Goal: Download file/media

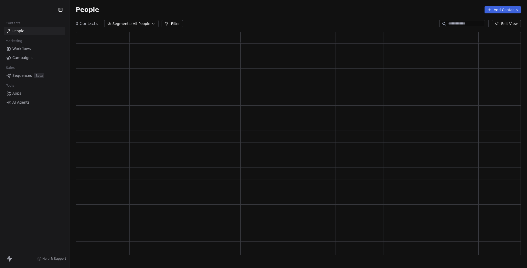
scroll to position [219, 442]
click at [143, 22] on span "All People" at bounding box center [142, 23] width 18 height 5
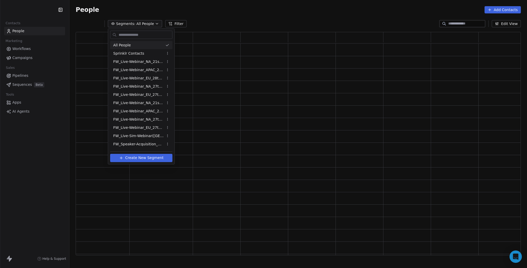
click at [229, 17] on html "Contacts People Marketing Workflows Campaigns Sales Pipelines Sequences Beta To…" at bounding box center [263, 134] width 527 height 268
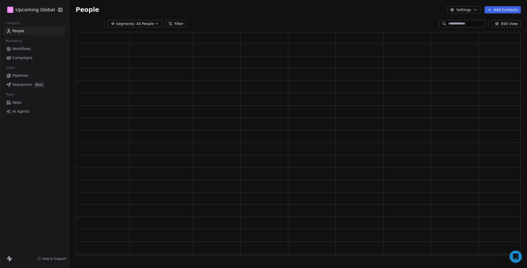
click at [136, 22] on span "All People" at bounding box center [145, 23] width 18 height 5
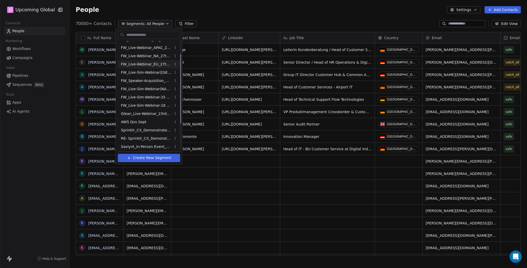
scroll to position [65, 0]
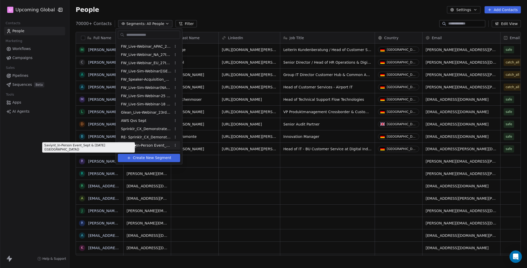
click at [147, 145] on span "Saviynt_In-Person Event_Sept & [DATE] ([GEOGRAPHIC_DATA])" at bounding box center [146, 145] width 50 height 5
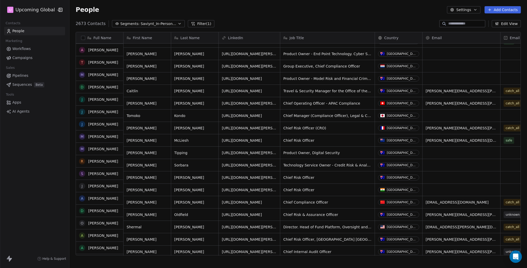
scroll to position [0, 0]
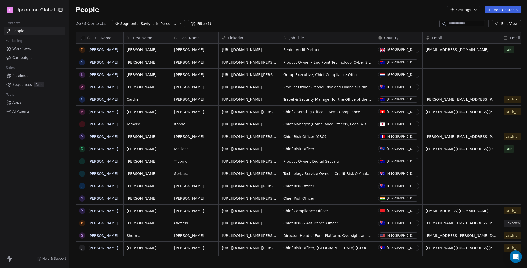
click at [80, 38] on div "Full Name" at bounding box center [99, 37] width 40 height 5
click at [85, 38] on html "U Upcoming Global Contacts People Marketing Workflows Campaigns Sales Pipelines…" at bounding box center [263, 134] width 527 height 268
click at [84, 38] on button "button" at bounding box center [83, 38] width 4 height 4
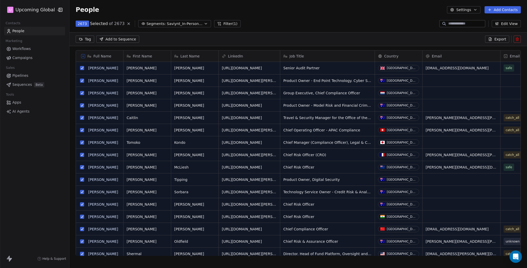
scroll to position [214, 454]
click at [492, 38] on icon at bounding box center [491, 39] width 2 height 3
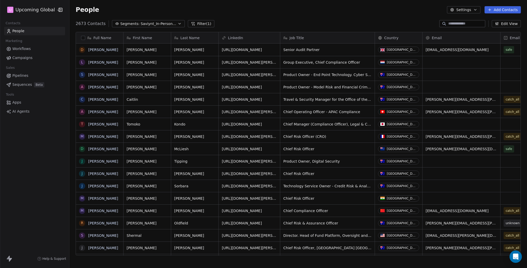
scroll to position [232, 454]
click at [284, 14] on link "here" at bounding box center [287, 13] width 7 height 4
